Goal: Find specific page/section: Find specific page/section

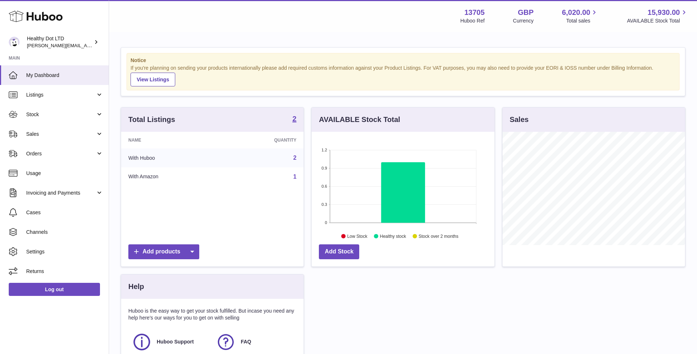
scroll to position [113, 183]
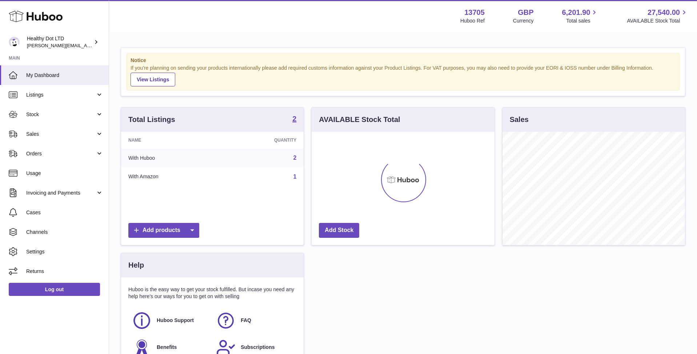
scroll to position [113, 183]
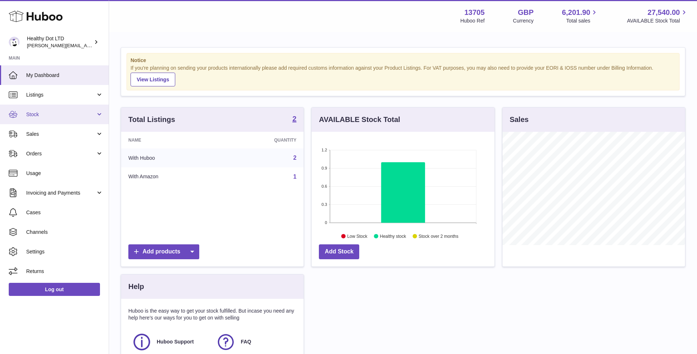
click at [79, 113] on span "Stock" at bounding box center [60, 114] width 69 height 7
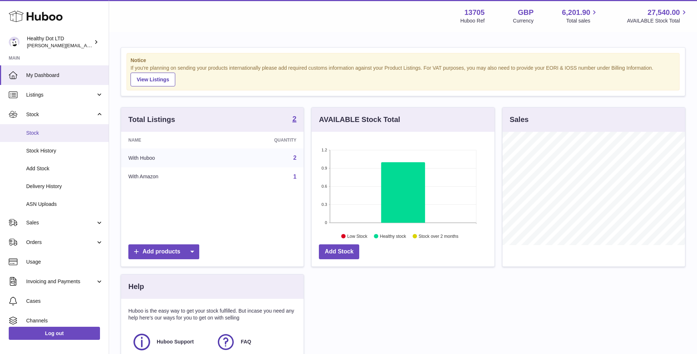
click at [81, 131] on span "Stock" at bounding box center [64, 133] width 77 height 7
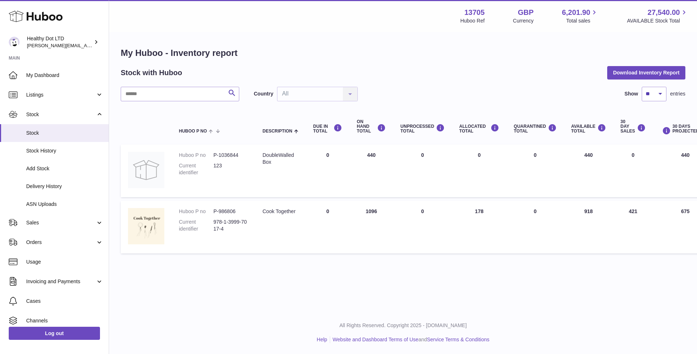
click at [503, 268] on div "My Huboo - Inventory report Stock with Huboo Download Inventory Report Search C…" at bounding box center [403, 152] width 588 height 239
click at [67, 72] on span "My Dashboard" at bounding box center [64, 75] width 77 height 7
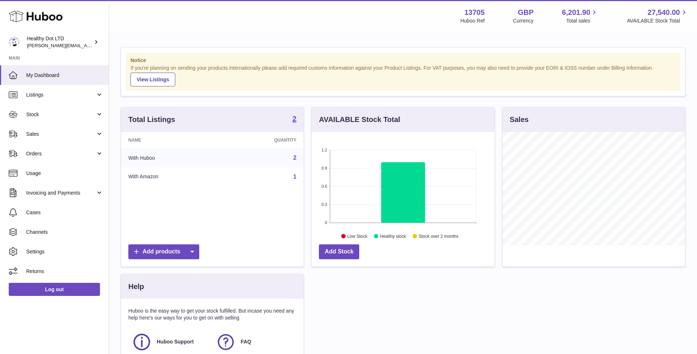
scroll to position [113, 183]
